Goal: Task Accomplishment & Management: Manage account settings

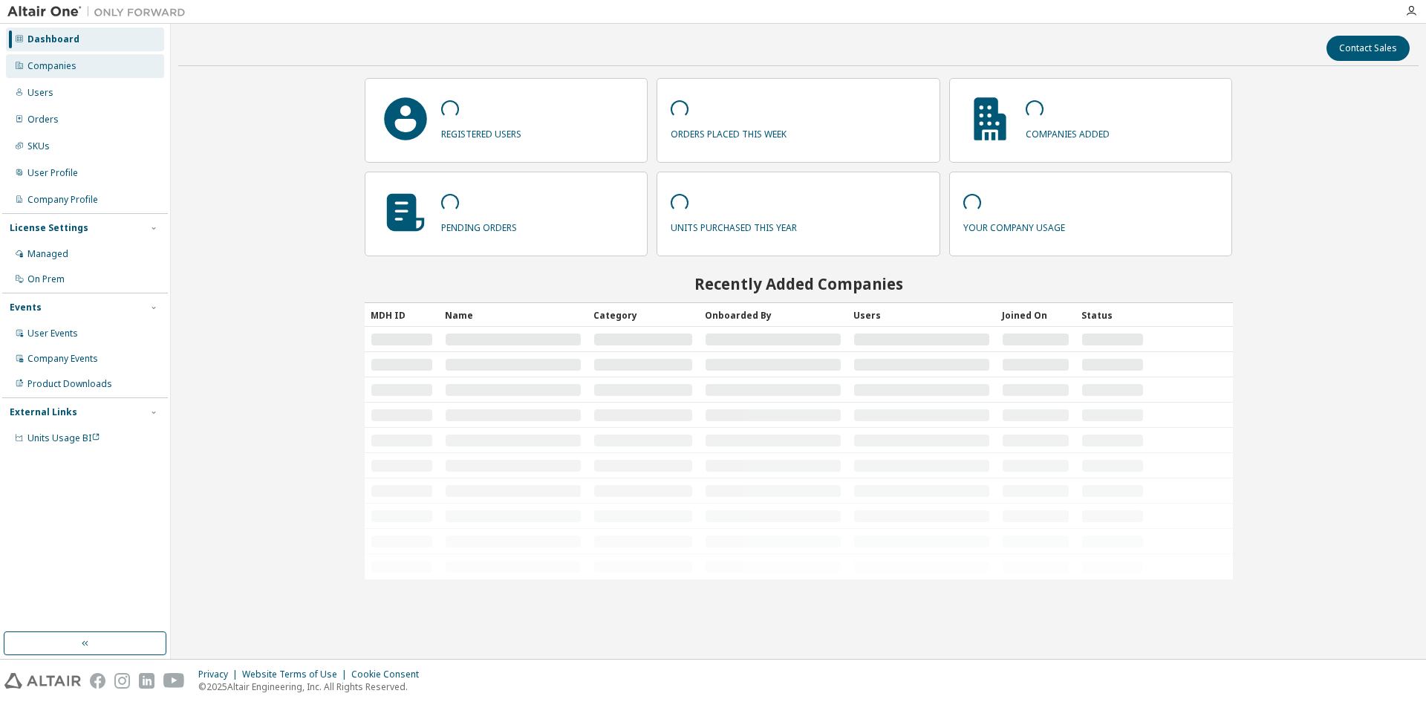
click at [54, 67] on div "Companies" at bounding box center [51, 66] width 49 height 12
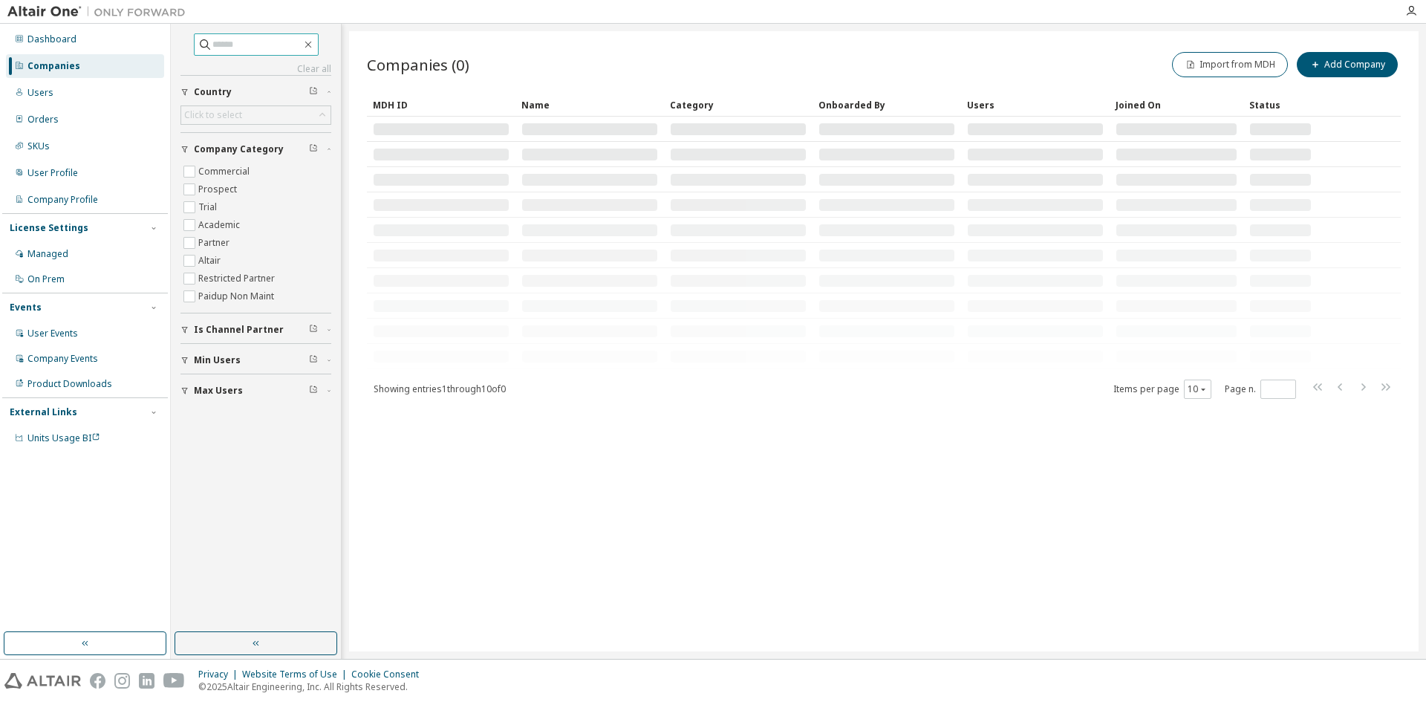
click at [264, 51] on input "text" at bounding box center [256, 44] width 89 height 15
type input "******"
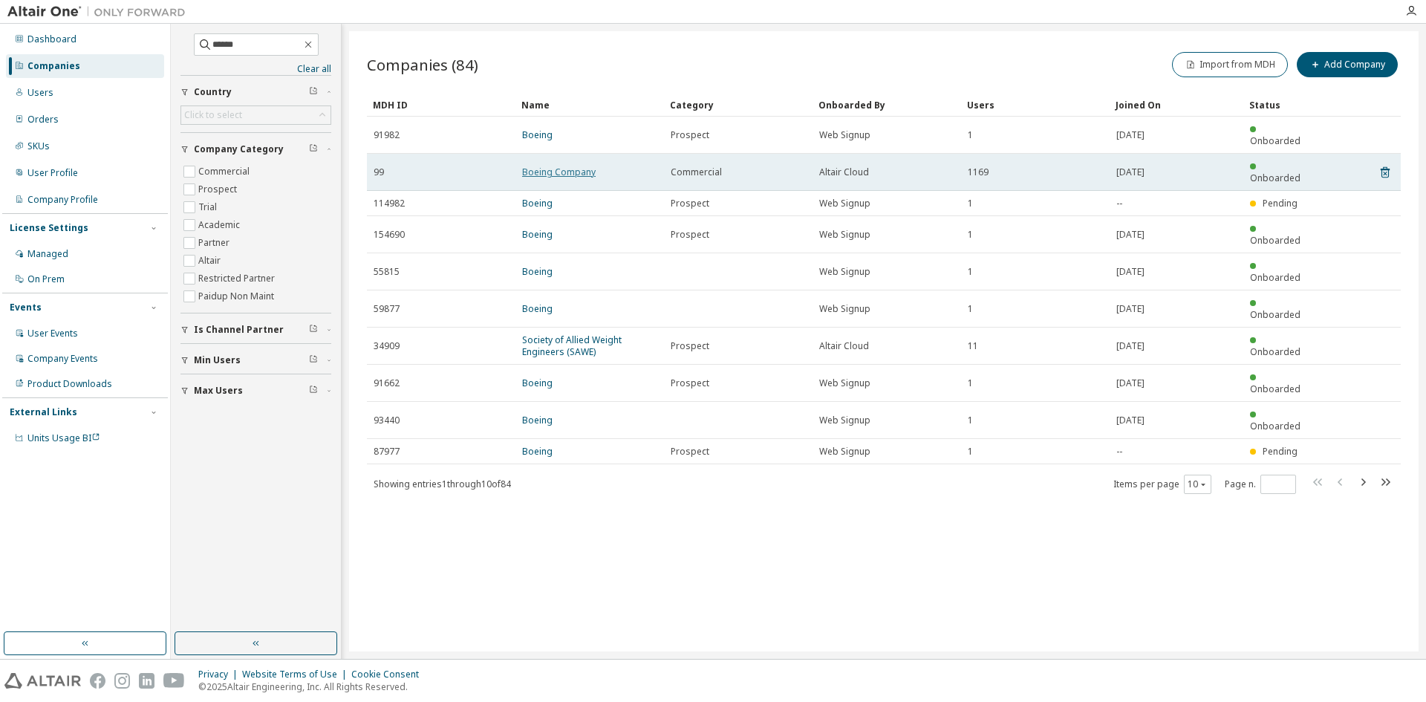
click at [544, 166] on link "Boeing Company" at bounding box center [559, 172] width 74 height 13
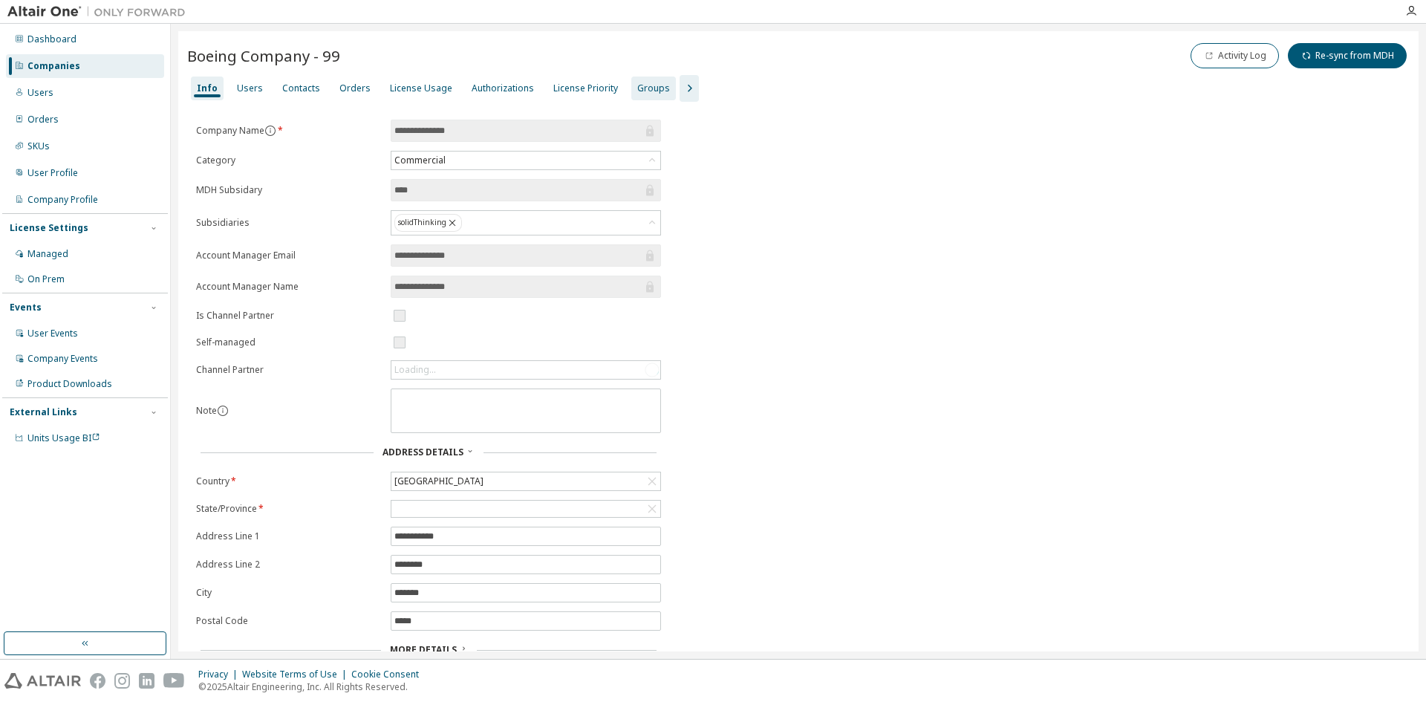
click at [645, 88] on div "Groups" at bounding box center [653, 88] width 33 height 12
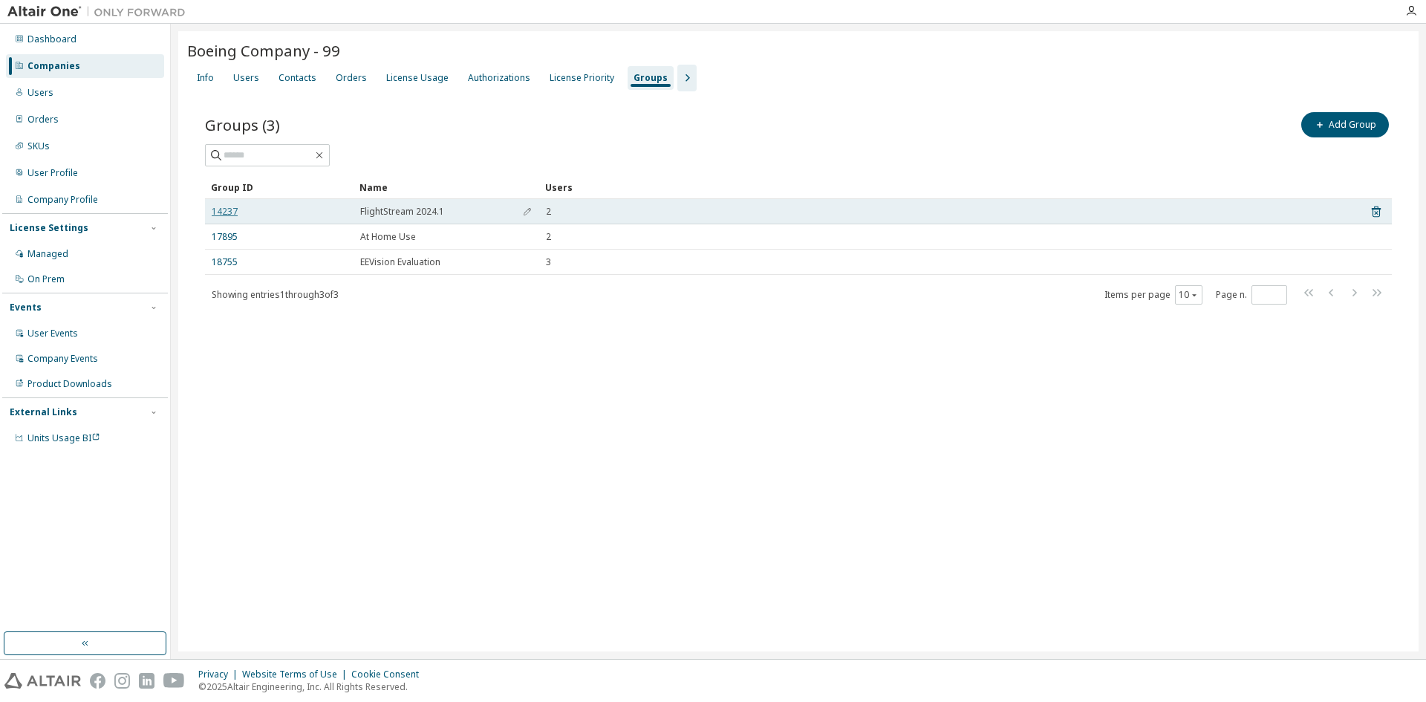
click at [233, 208] on link "14237" at bounding box center [225, 212] width 26 height 12
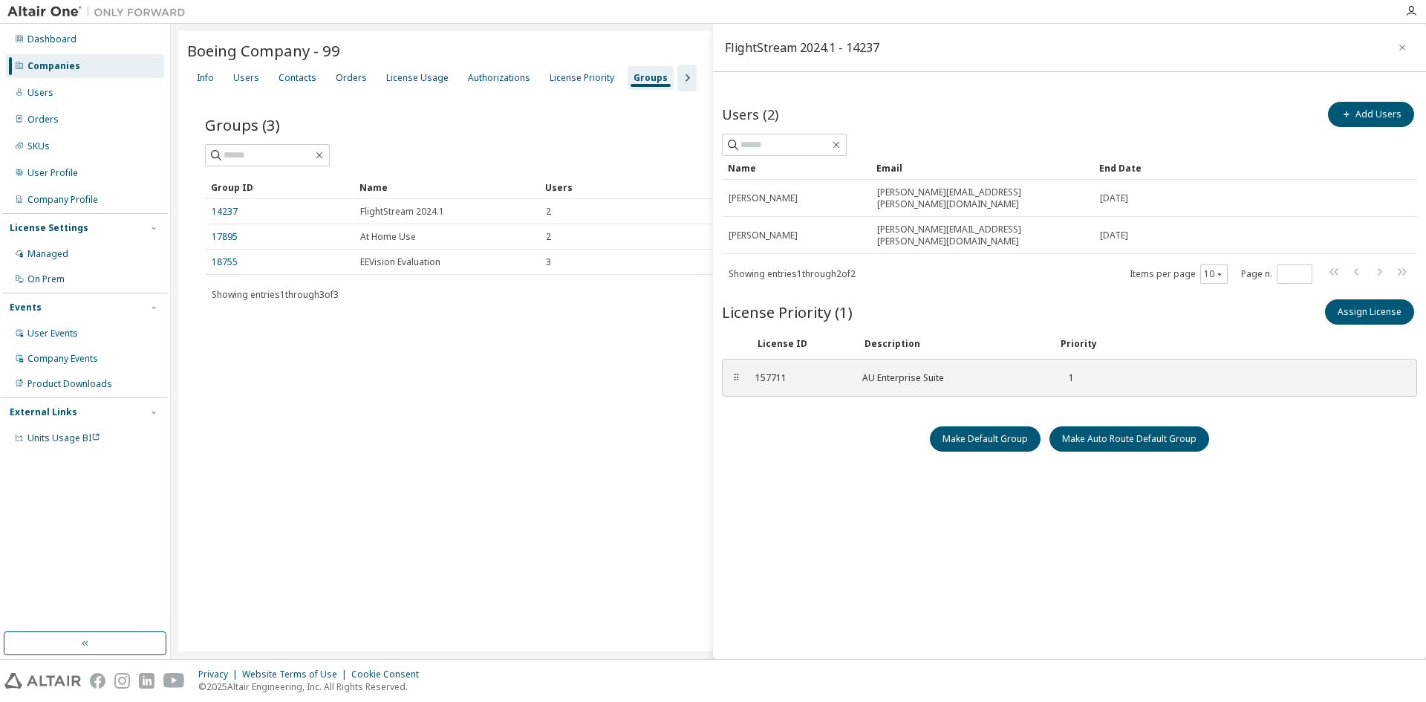
click at [1225, 111] on div "Add Users" at bounding box center [1244, 114] width 348 height 31
click at [1366, 112] on button "Add Users" at bounding box center [1371, 114] width 86 height 25
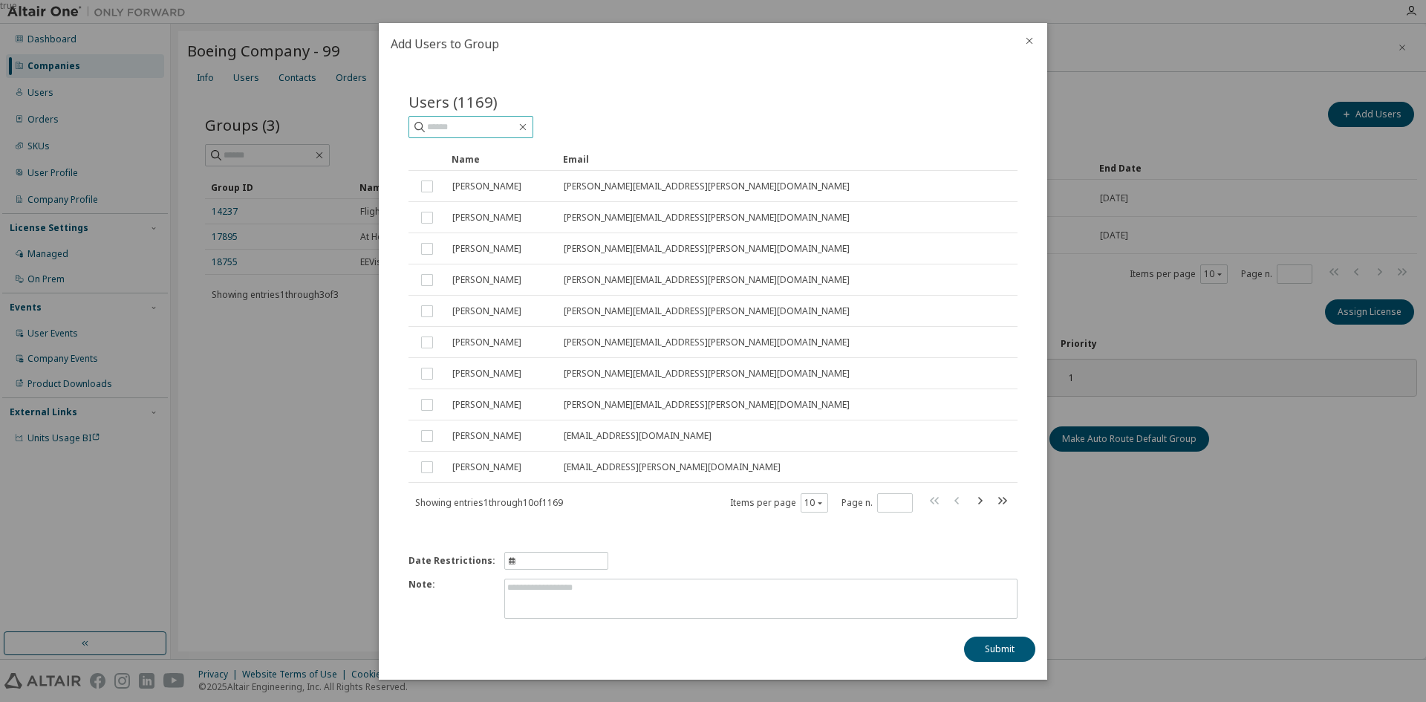
click at [501, 136] on span at bounding box center [470, 127] width 125 height 22
click at [490, 125] on input "text" at bounding box center [471, 127] width 89 height 15
type input "********"
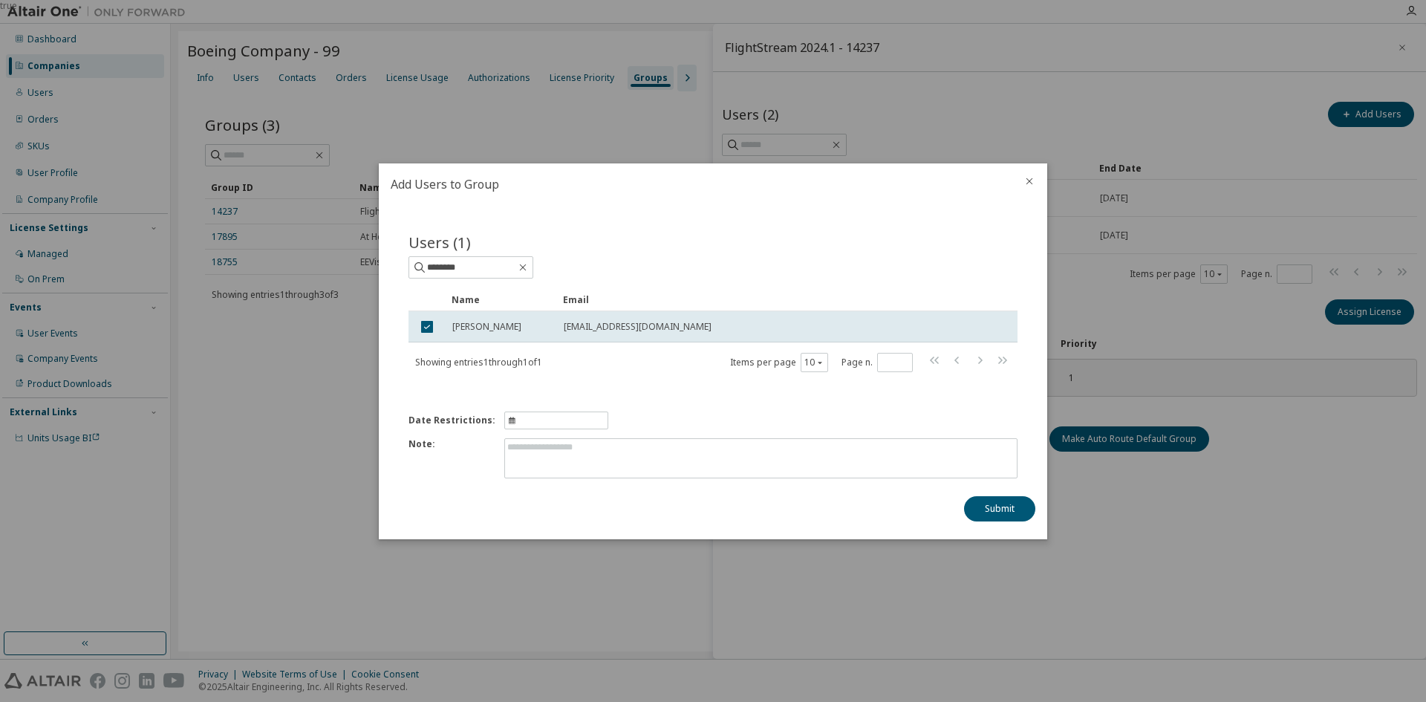
click at [508, 420] on icon "information" at bounding box center [512, 420] width 8 height 9
select select "*"
select select "****"
click at [694, 351] on span "24" at bounding box center [698, 352] width 34 height 19
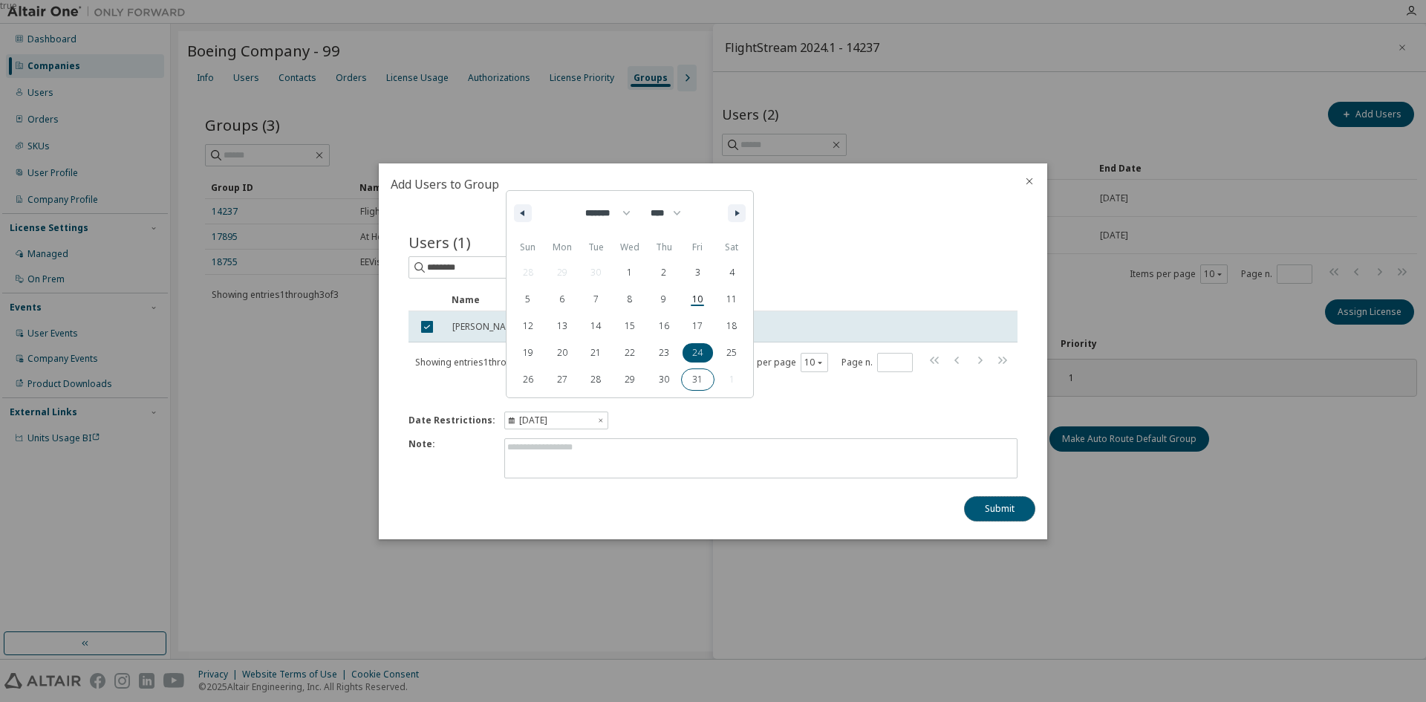
click at [989, 510] on button "Submit" at bounding box center [999, 508] width 71 height 25
